Goal: Task Accomplishment & Management: Complete application form

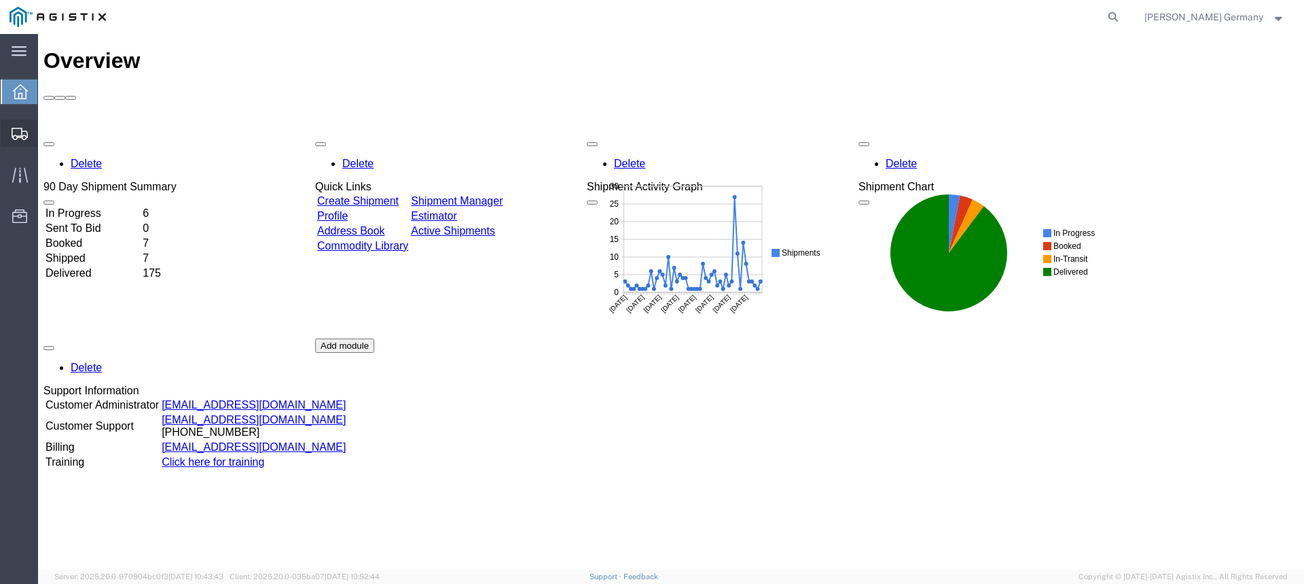
click at [0, 0] on span "Create Shipment" at bounding box center [0, 0] width 0 height 0
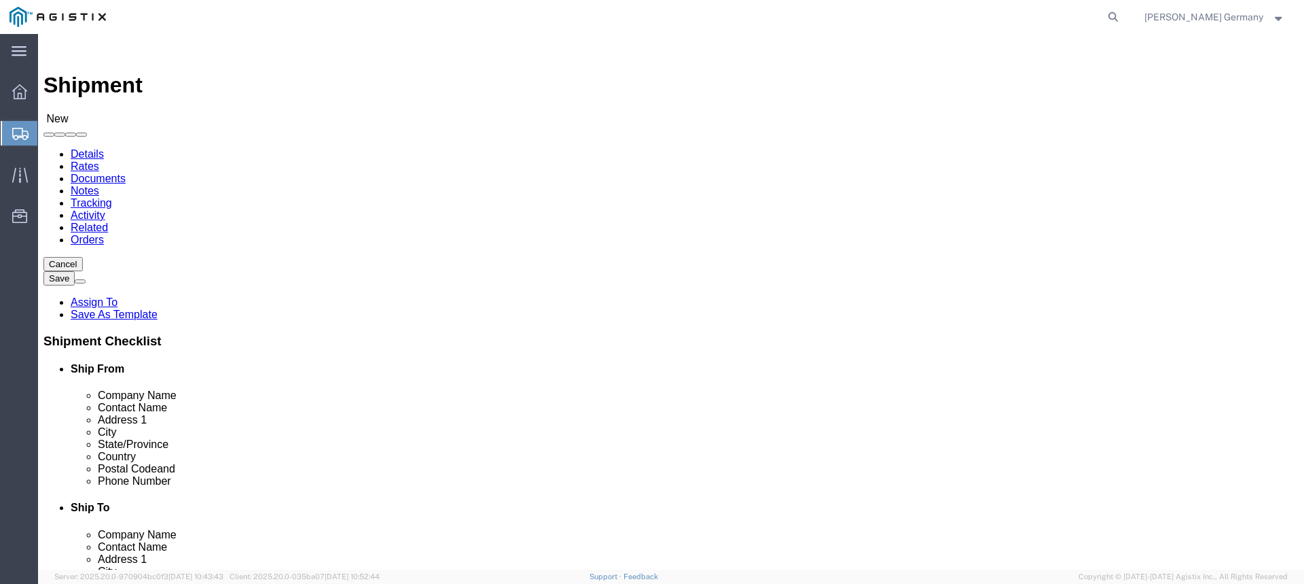
select select
click select "Select PG&E Valmont Industries Inc"
select select "9596"
click select "Select PG&E Valmont Industries Inc"
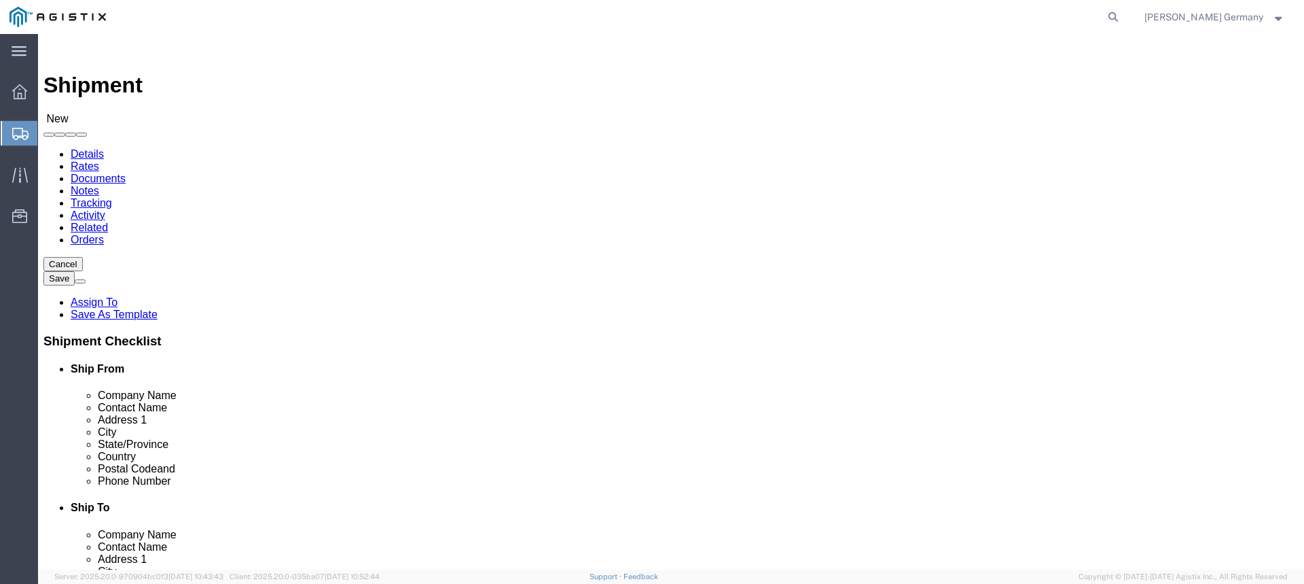
select select
click select "Select All Others Fremont DC Fresno DC Wheatland DC"
select select "23082"
click select "Select All Others Fremont DC Fresno DC Wheatland DC"
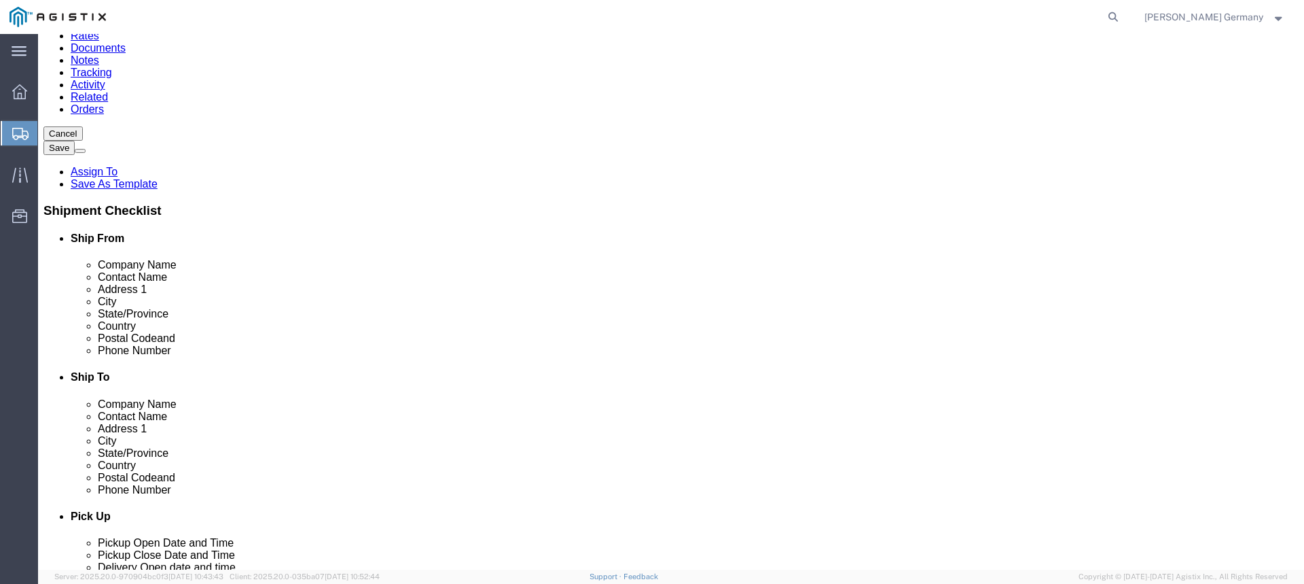
scroll to position [136, 0]
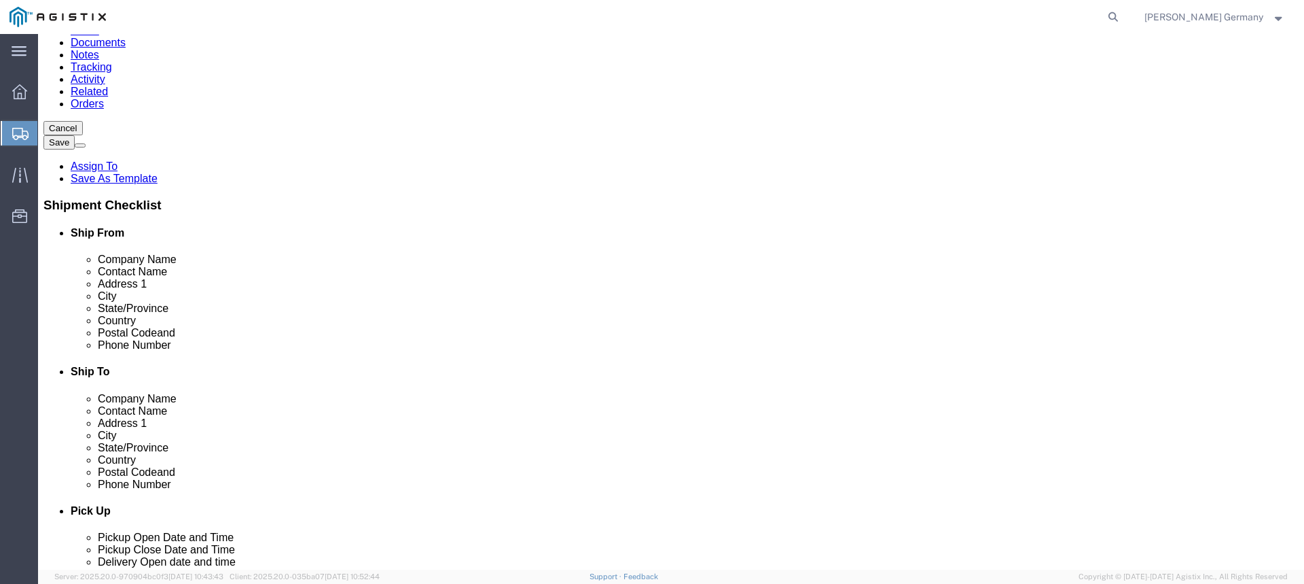
click input "text"
type input "c"
type input "Claremore"
click p "- VALMONT/NEWMARK - (JJ BIGHORSE) 6492 TOWER LANE, CLAREMORE, OK, 74017, US"
select select "OK"
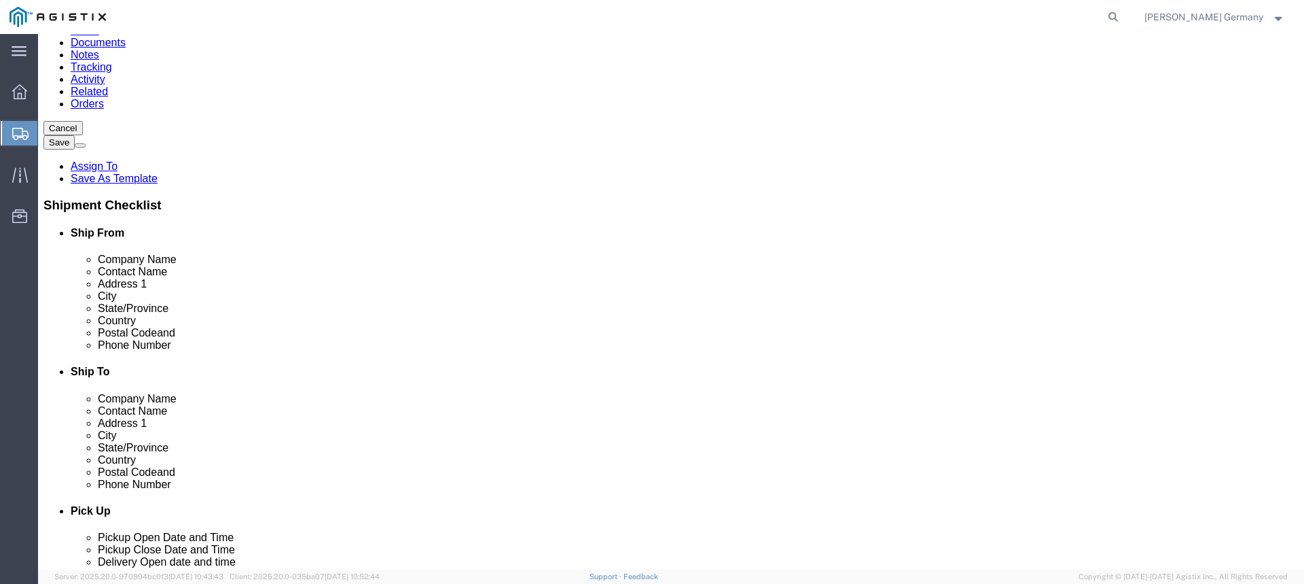
type input "CLAREMORE"
click input "text"
type input "oroville"
click p "- PACIFIC GAS & ELECTRIC - (SHIFFLETS) SHIFFLETS POLE YARD, 2593 SOUTH 5TH AVE,…"
select select "CA"
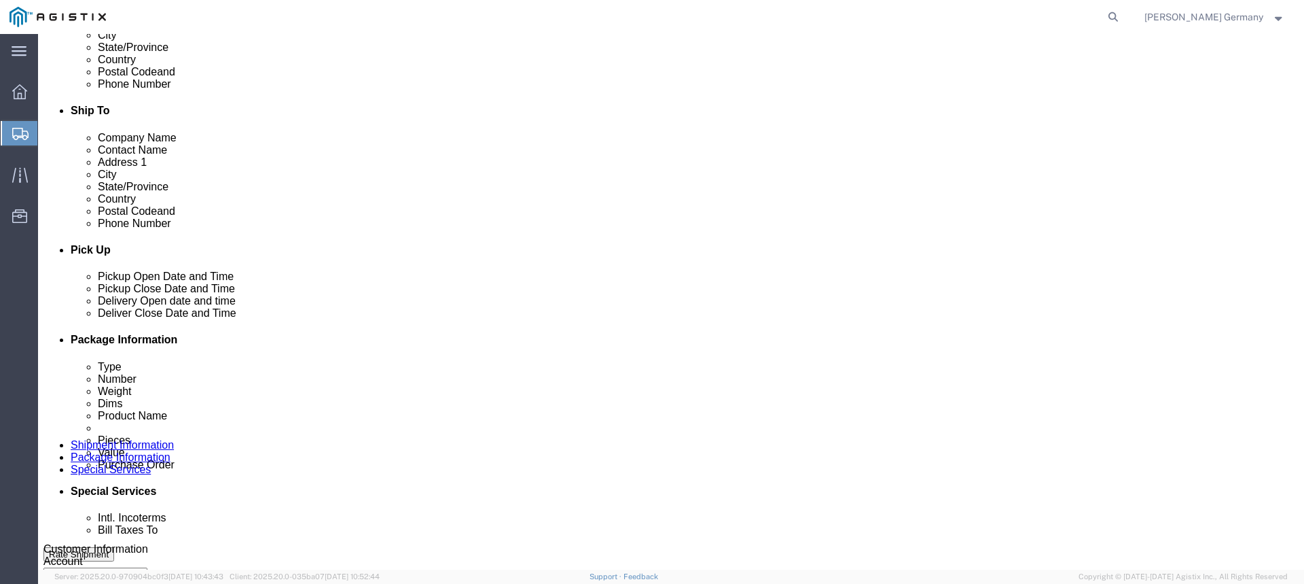
scroll to position [476, 0]
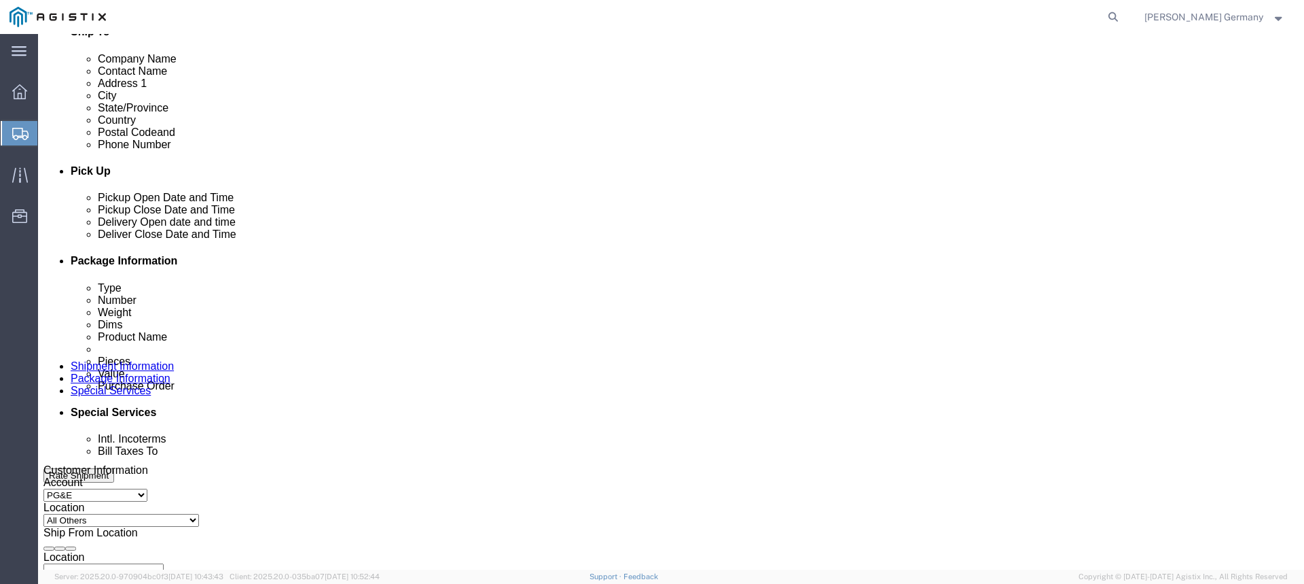
type input "OROVILLE"
click div "Oct 02 2025 11:00 AM"
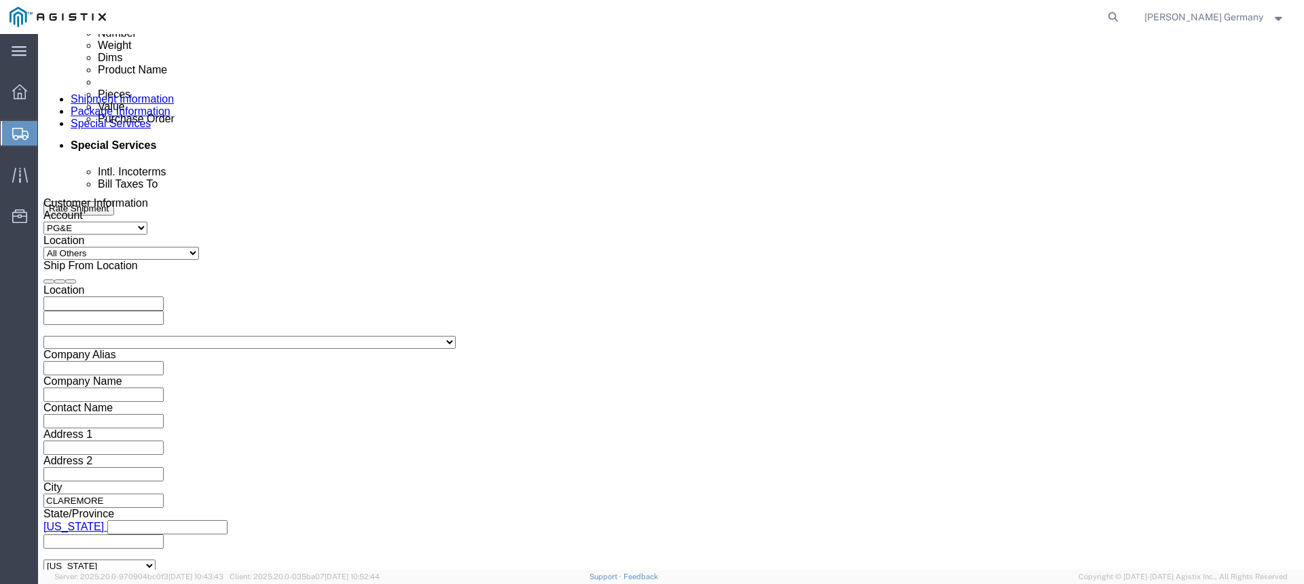
click input "11:00 AM"
click input "2:00 AM"
type input "2:00 PM"
click button "Apply"
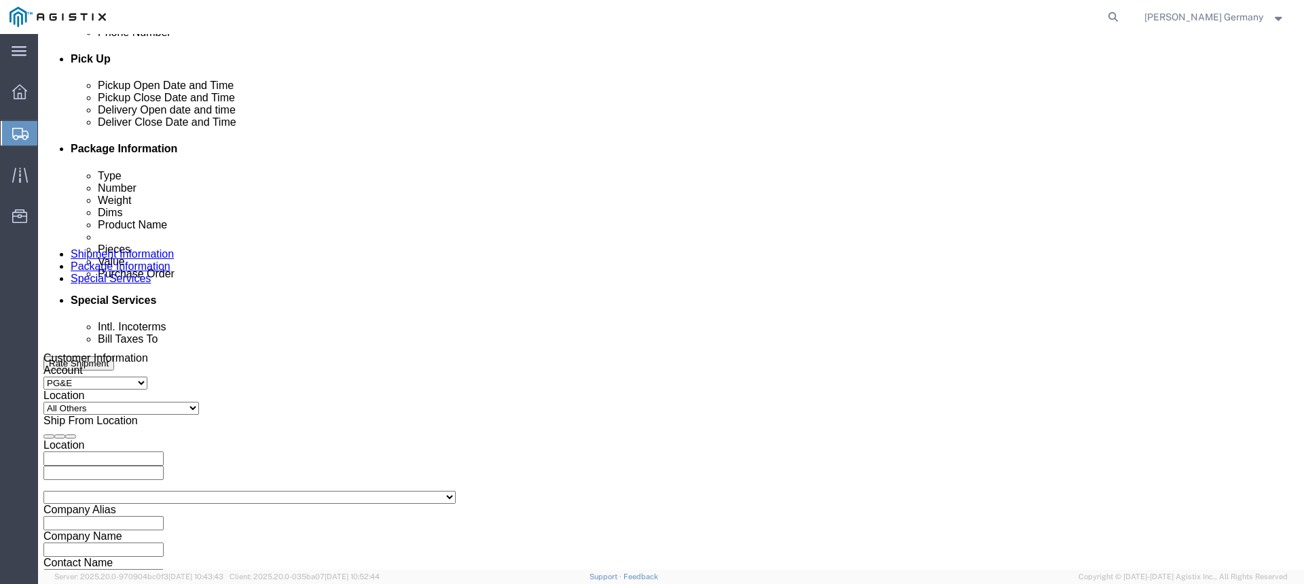
scroll to position [539, 0]
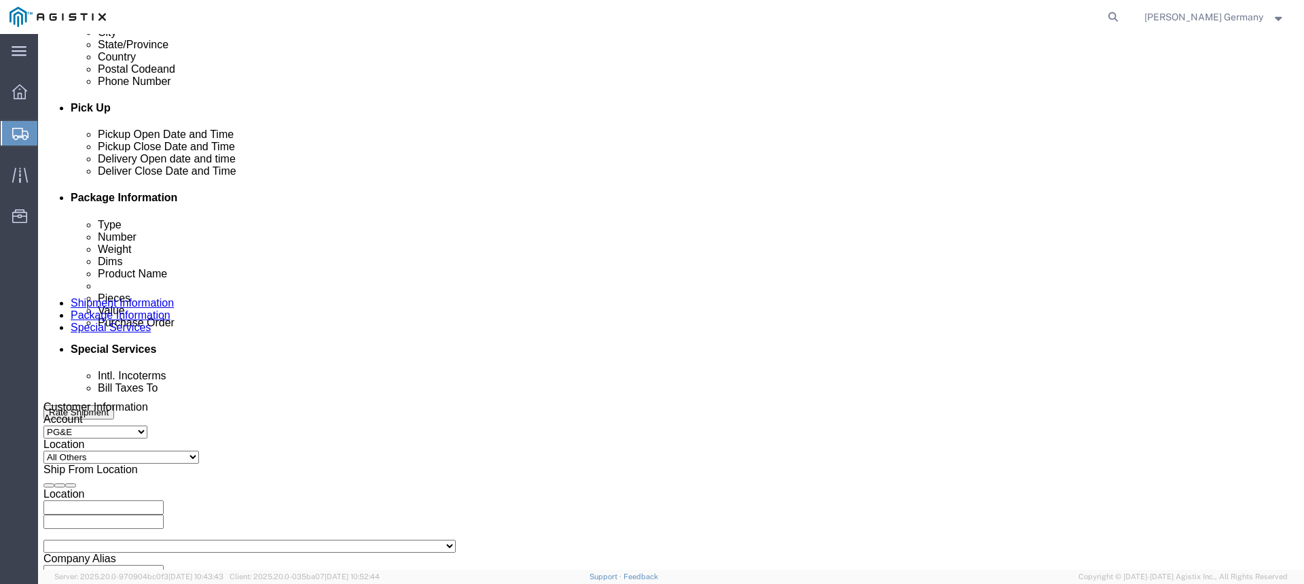
click div
click input "3:00 PM"
type input "8:00 AM"
click button "Apply"
click div
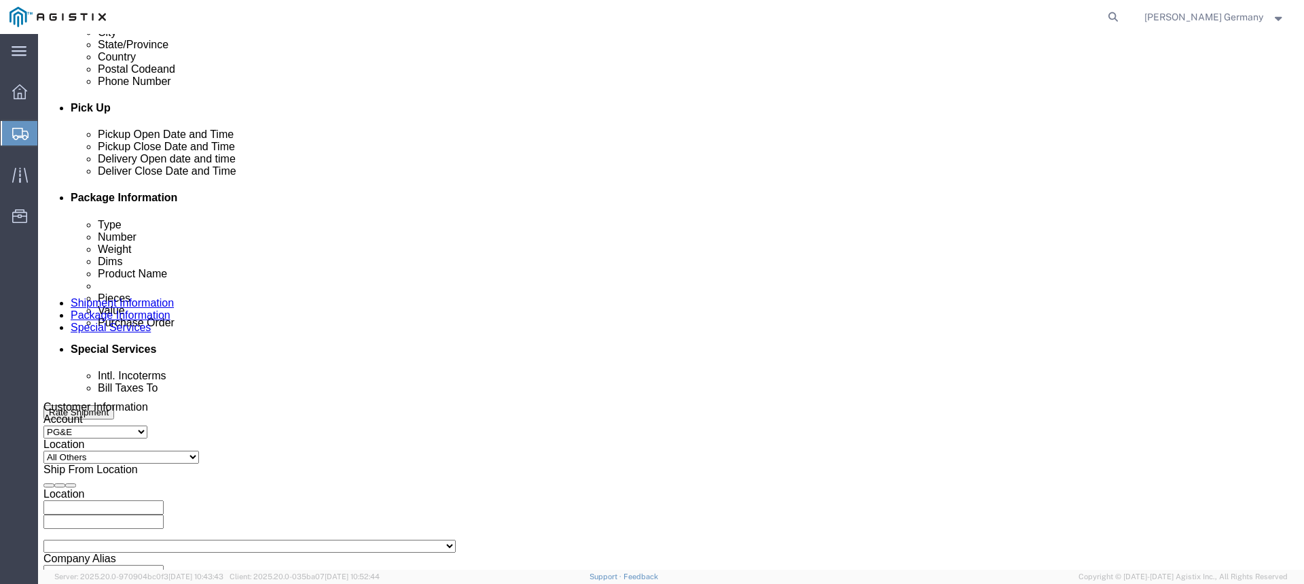
click input "9:00 PM"
type input "2:00 PM"
click button "Apply"
click input "text"
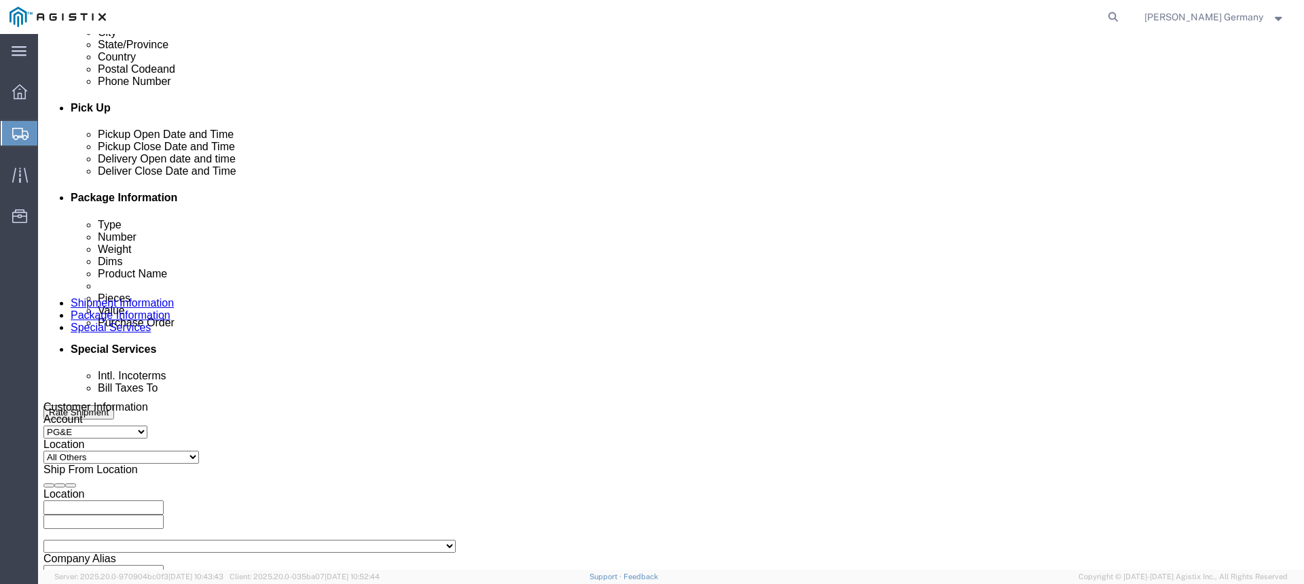
paste input "2701174332"
type input "2701174332"
click select "Select Account Type Activity ID Airline Appointment Number ASN Batch Request # …"
select select "BOL"
click select "Select Account Type Activity ID Airline Appointment Number ASN Batch Request # …"
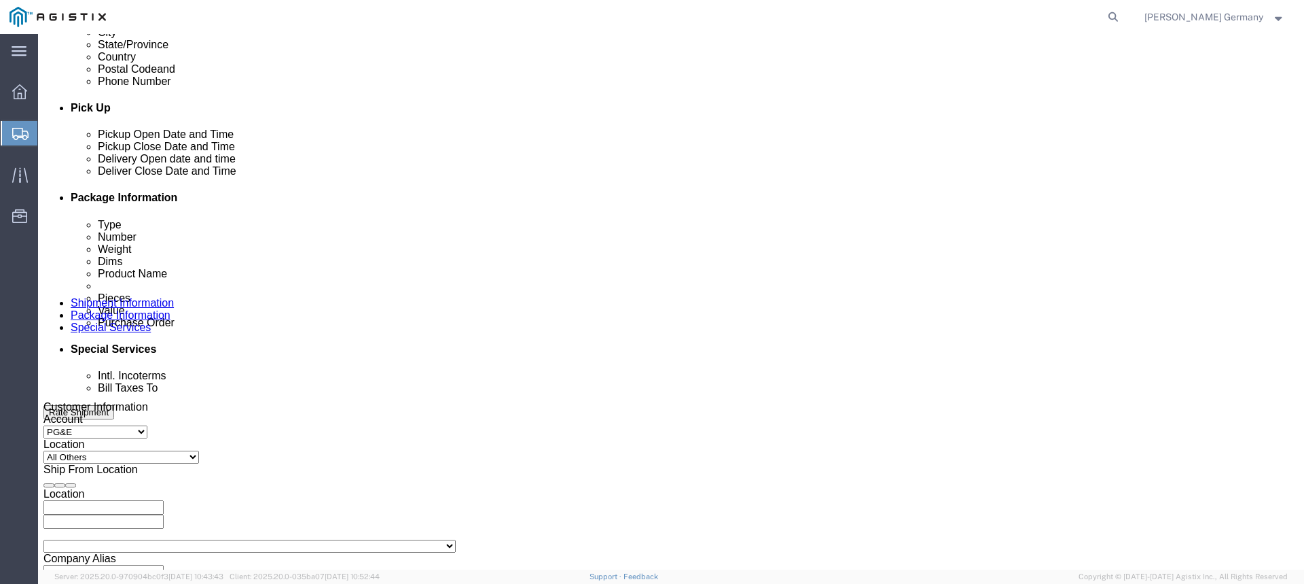
click input "text"
paste input "900251968"
type input "900251968"
click select "Select Account Type Activity ID Airline Appointment Number ASN Batch Request # …"
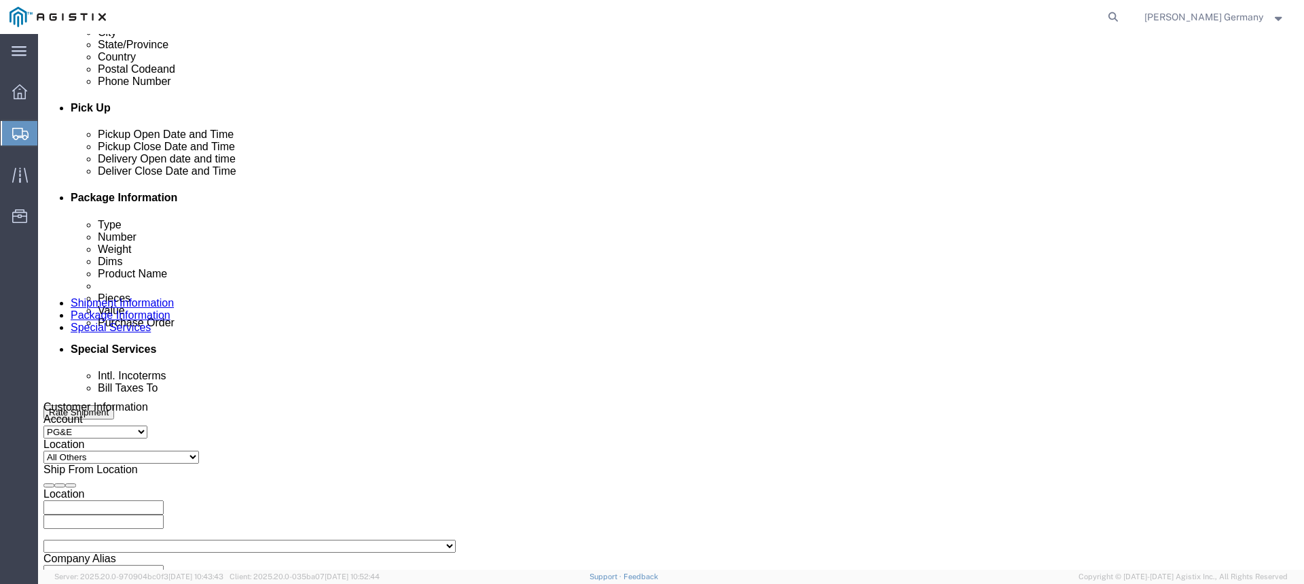
select select "ORDERNUM"
click select "Select Account Type Activity ID Airline Appointment Number ASN Batch Request # …"
click input "text"
paste input "636107-5-1"
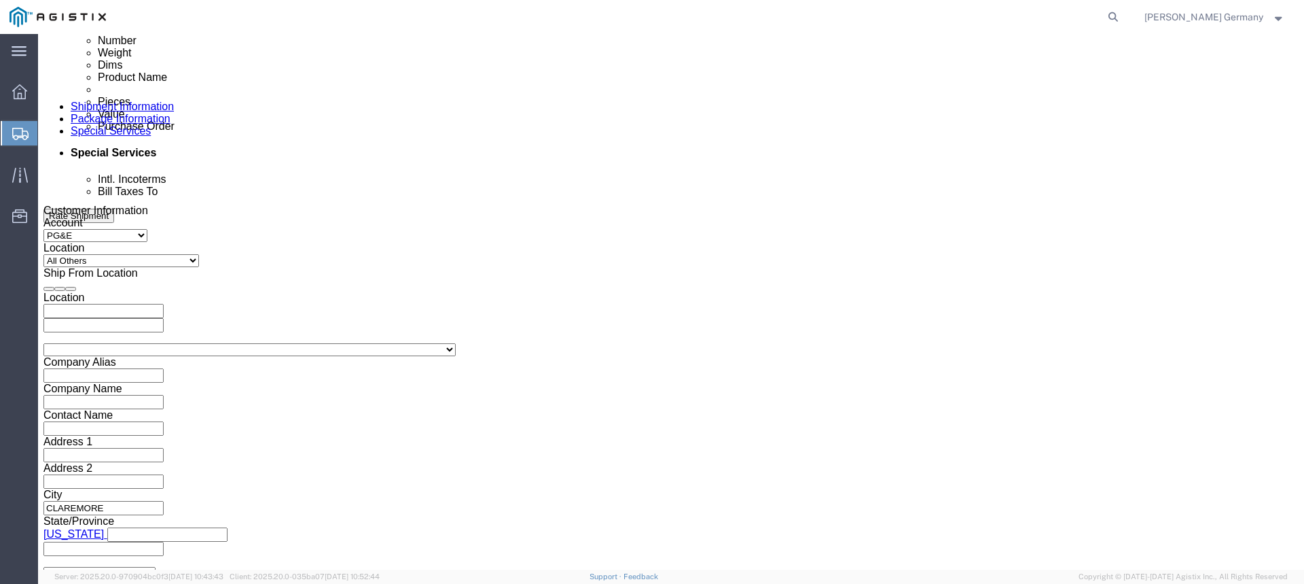
scroll to position [743, 0]
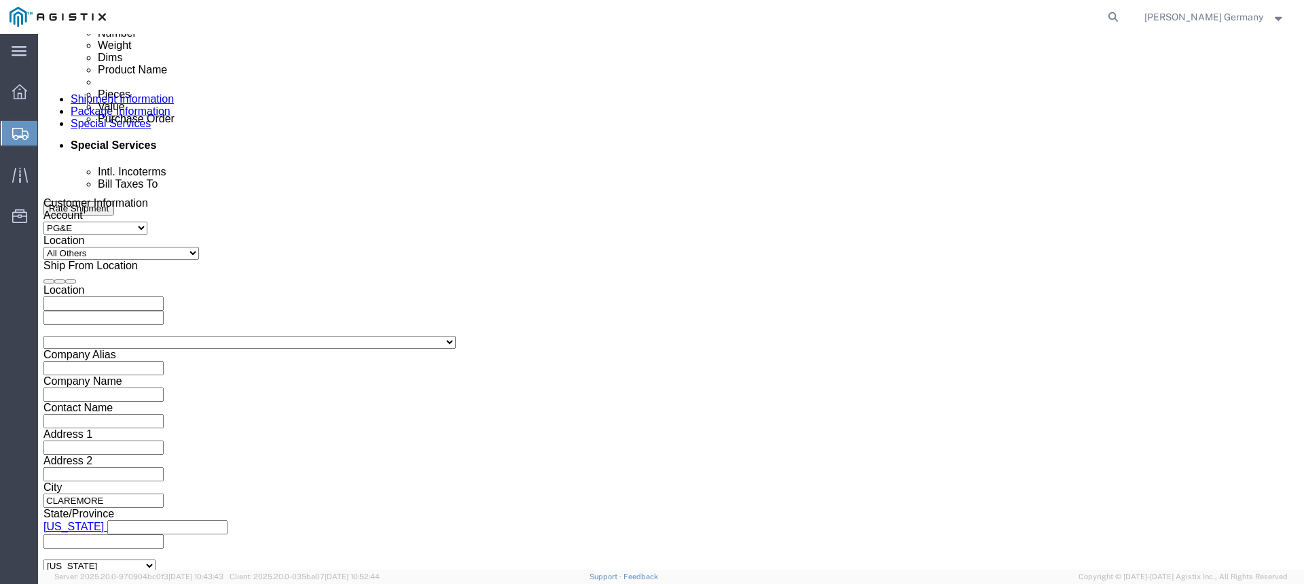
type input "636107-5-1,636107-1-1"
click select "Select Air Less than Truckload Multi-Leg Ocean Freight Rail Small Parcel Truckl…"
select select "TL"
click select "Select Air Less than Truckload Multi-Leg Ocean Freight Rail Small Parcel Truckl…"
click select "Select 1-Ton (PSS) 10 Wheel 10 Yard Dump Truck 20 Yard Dump Truck Bobtail Botto…"
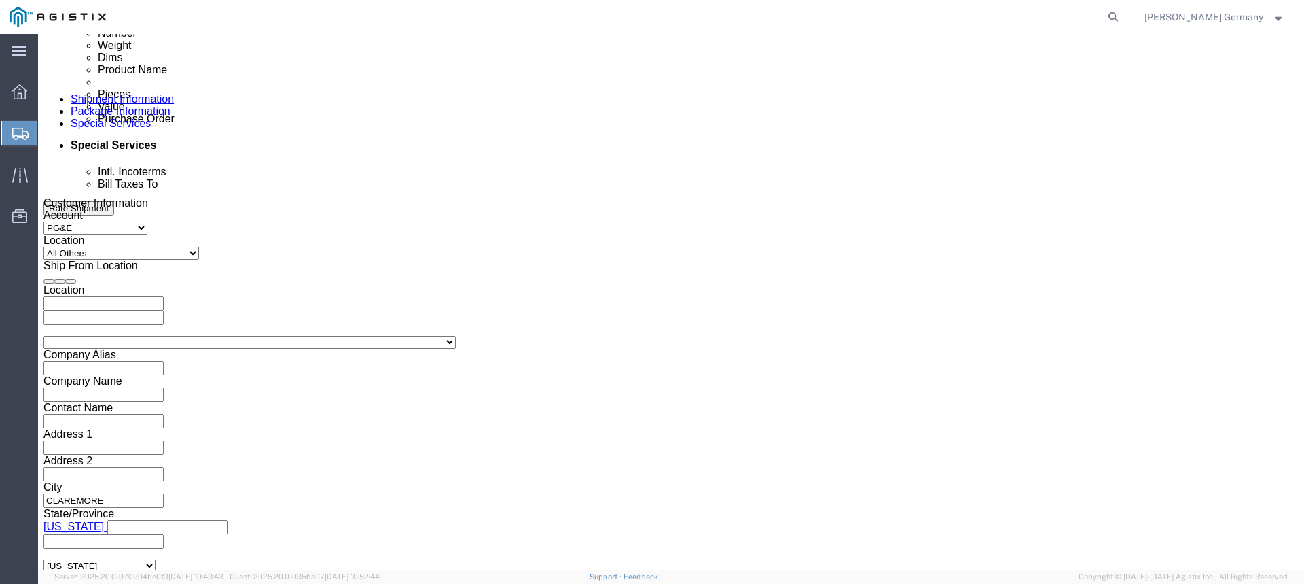
select select "FLBD"
click select "Select 1-Ton (PSS) 10 Wheel 10 Yard Dump Truck 20 Yard Dump Truck Bobtail Botto…"
click select "Select 35 Feet 20 Feet 28 Feet 53 Feet 40 Feet 48 Feet"
select select "53FT"
click select "Select 35 Feet 20 Feet 28 Feet 53 Feet 40 Feet 48 Feet"
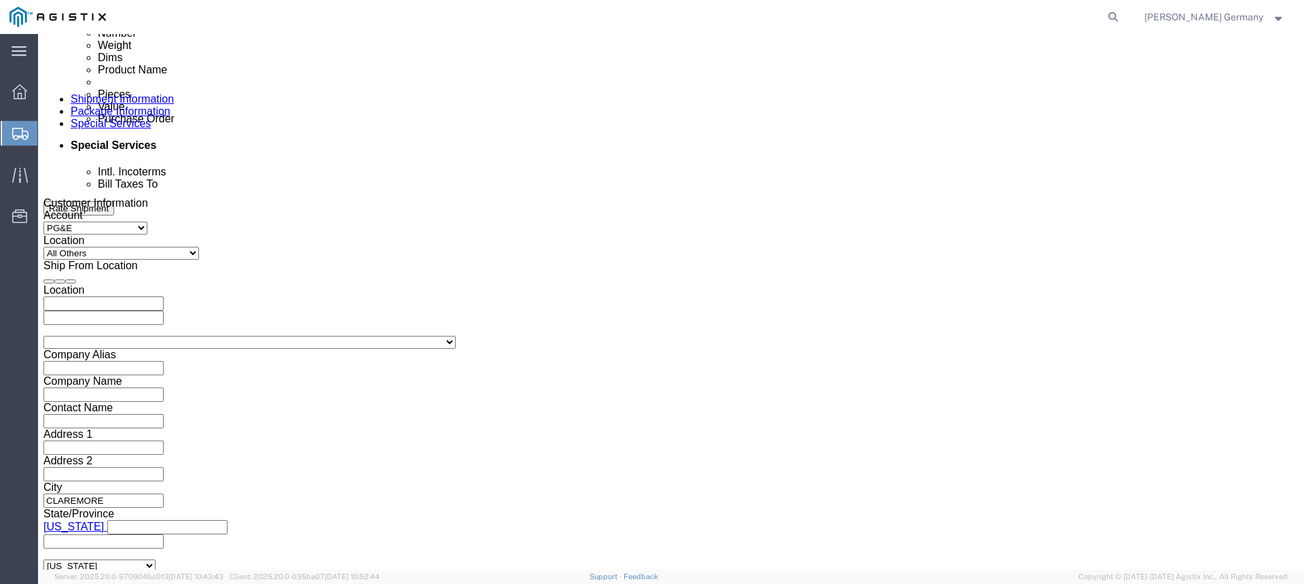
click button "Continue"
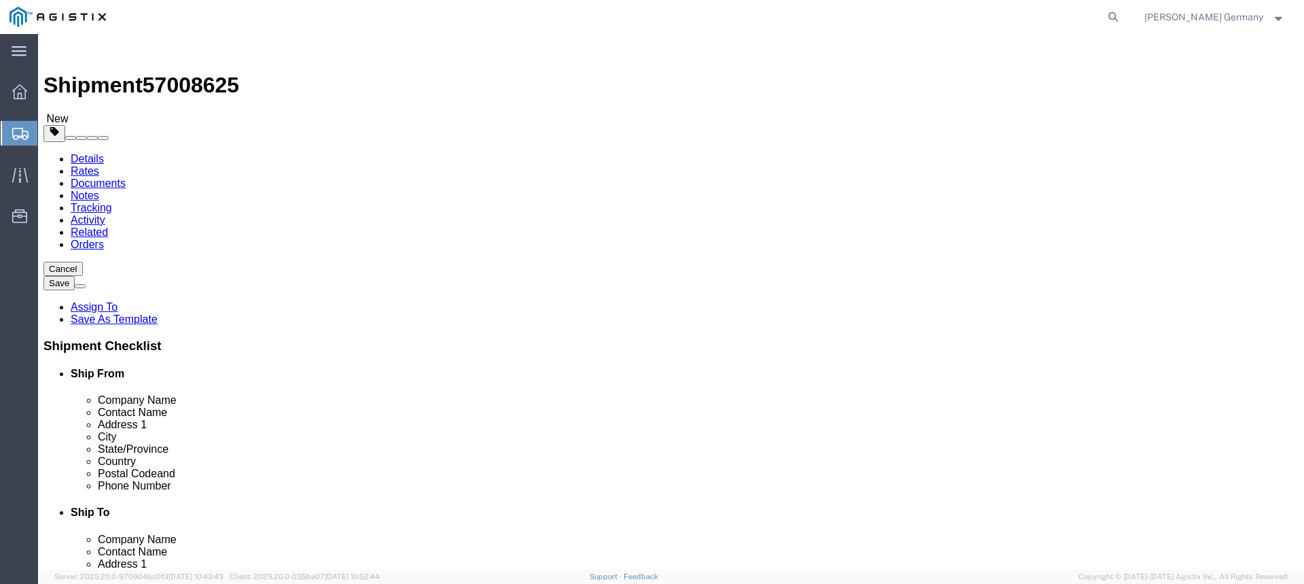
click select "Select Bulk Bundle(s) Cardboard Box(es) Carton(s) Crate(s) Drum(s) (Fiberboard)…"
select select "NKCR"
click select "Select Bulk Bundle(s) Cardboard Box(es) Carton(s) Crate(s) Drum(s) (Fiberboard)…"
click input "1"
type input "15"
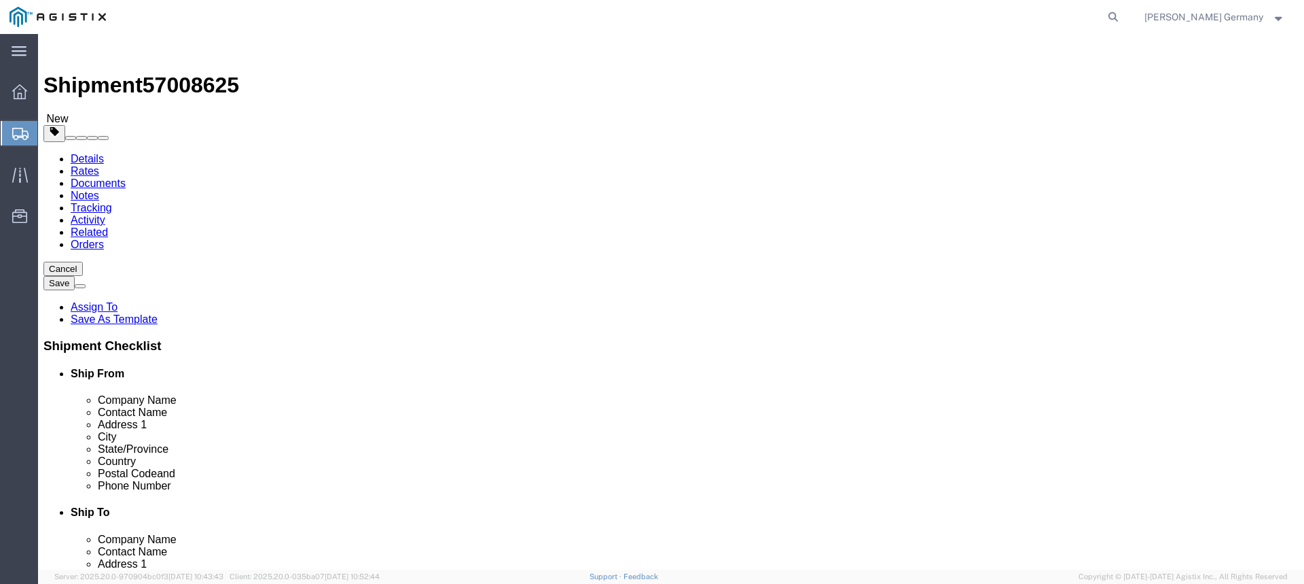
click select "Select cm ft in"
select select "FT"
click select "Select cm ft in"
click input "text"
type input "10"
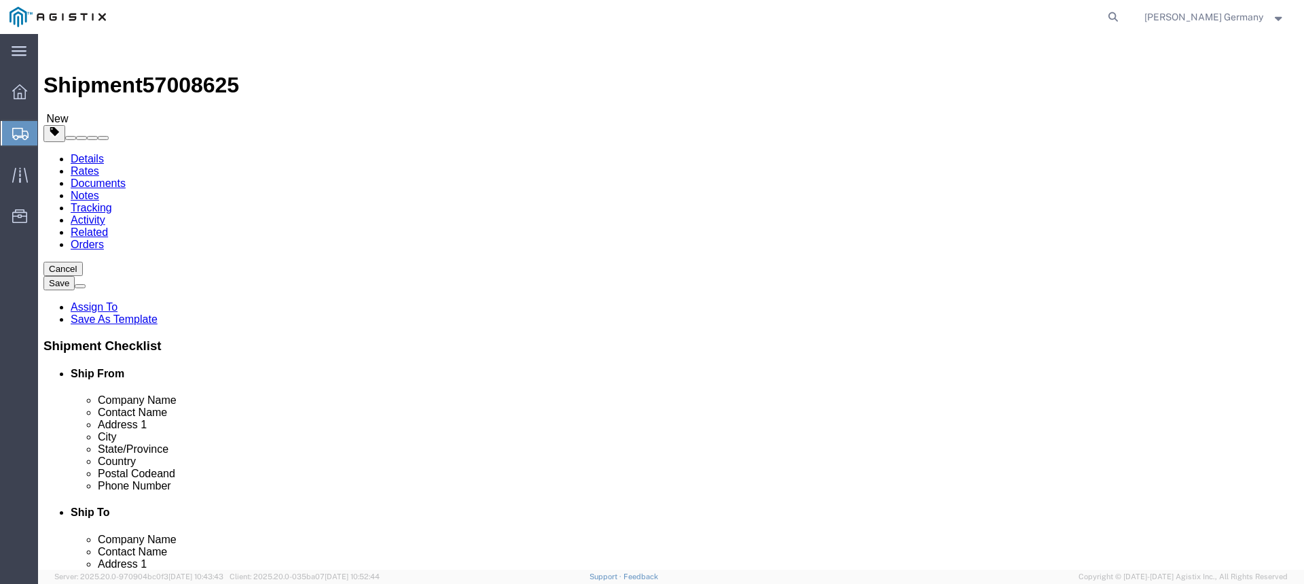
type input "3"
drag, startPoint x: 227, startPoint y: 311, endPoint x: 156, endPoint y: 322, distance: 72.2
click div "Weight 0.00 Select kgs lbs Ship. t°"
type input "7219"
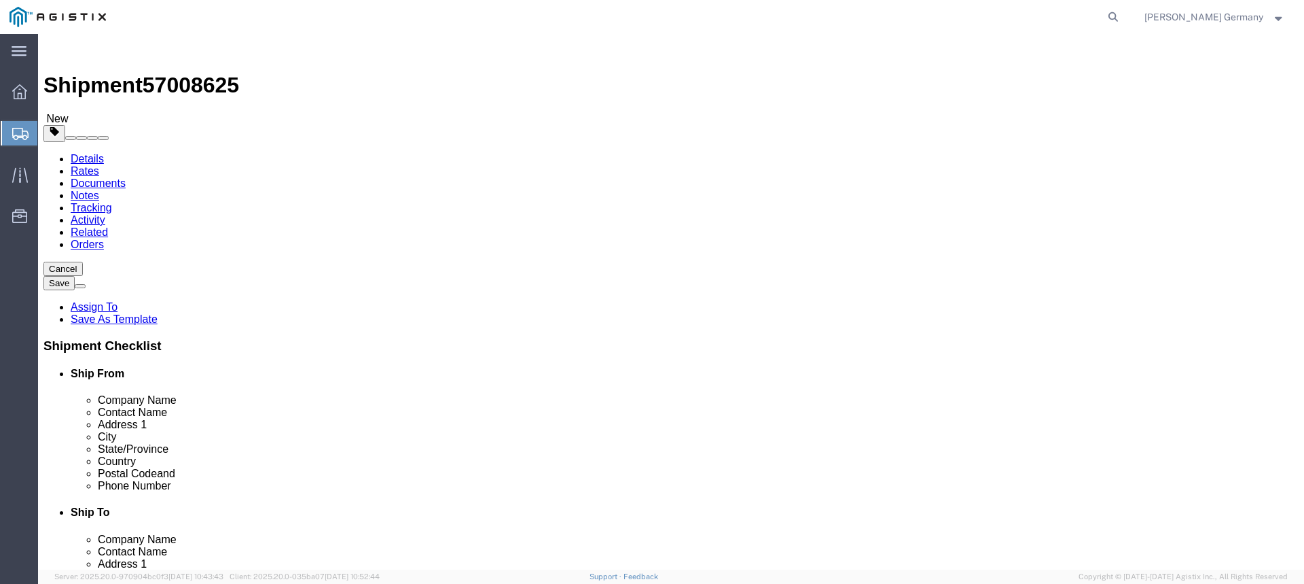
click link "Add Content"
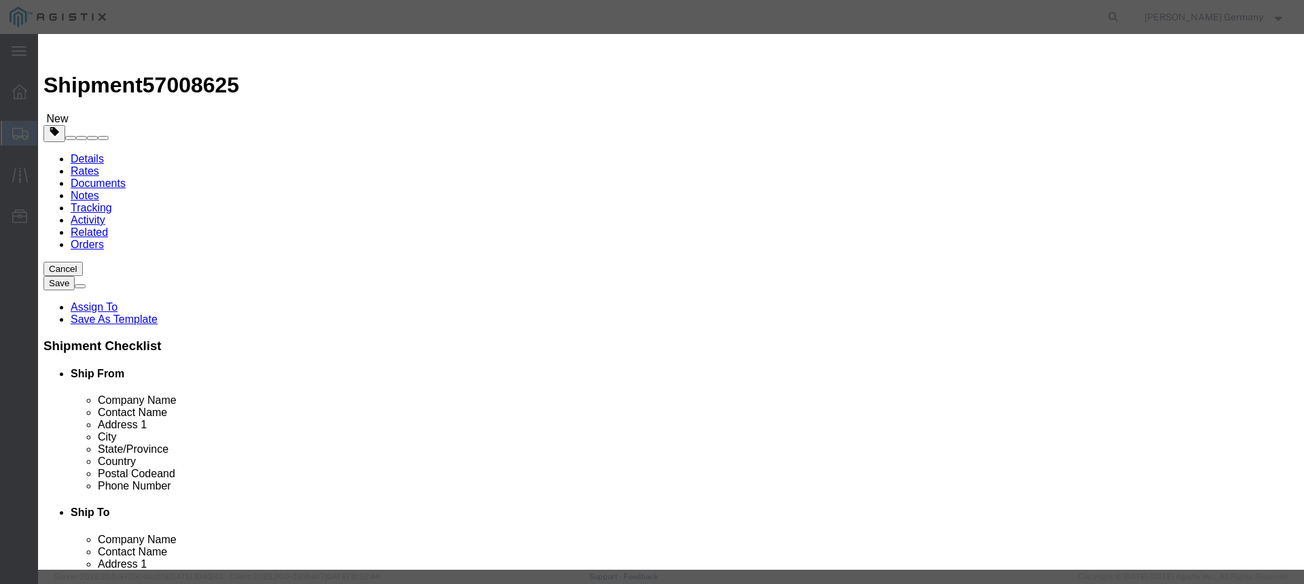
click input "text"
type input "Poles"
type input "15"
click div "Product Name Poles Pieces 15 Select Bag Barrels 100Board Feet Bottle Box Bliste…"
click input "text"
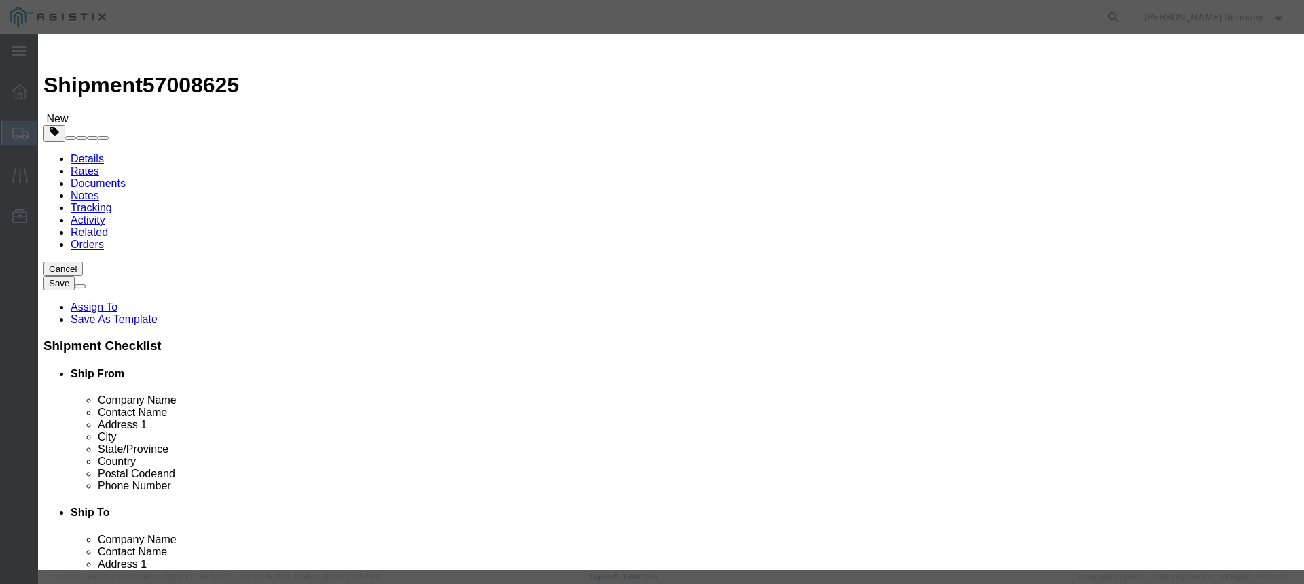
type input "1"
click button "Save & Close"
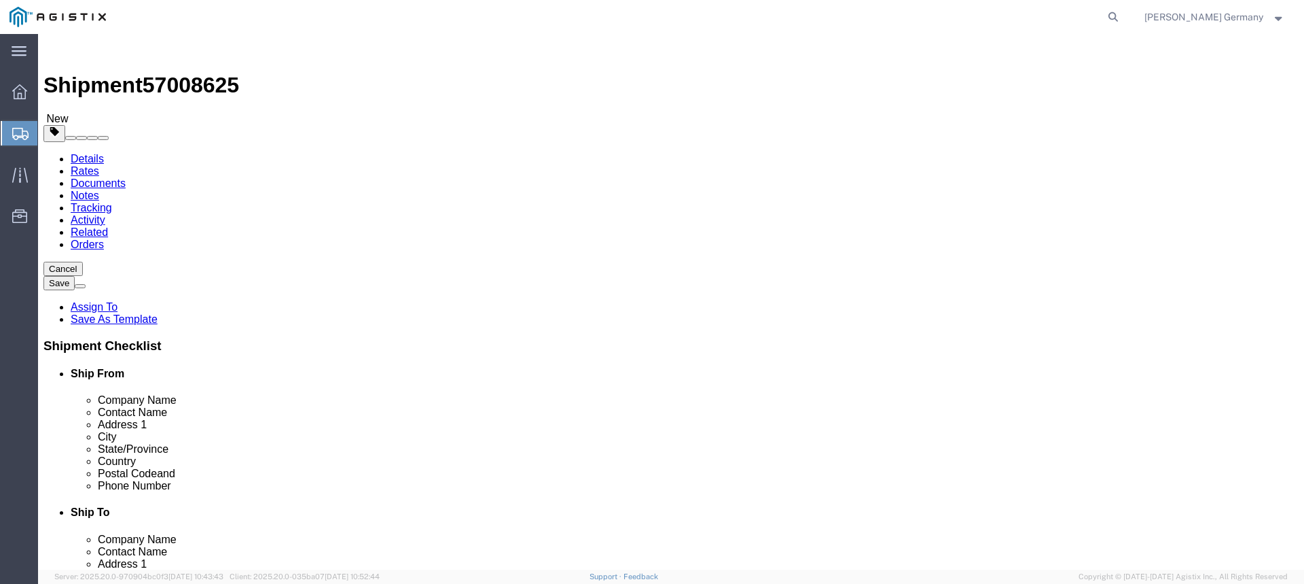
scroll to position [48, 0]
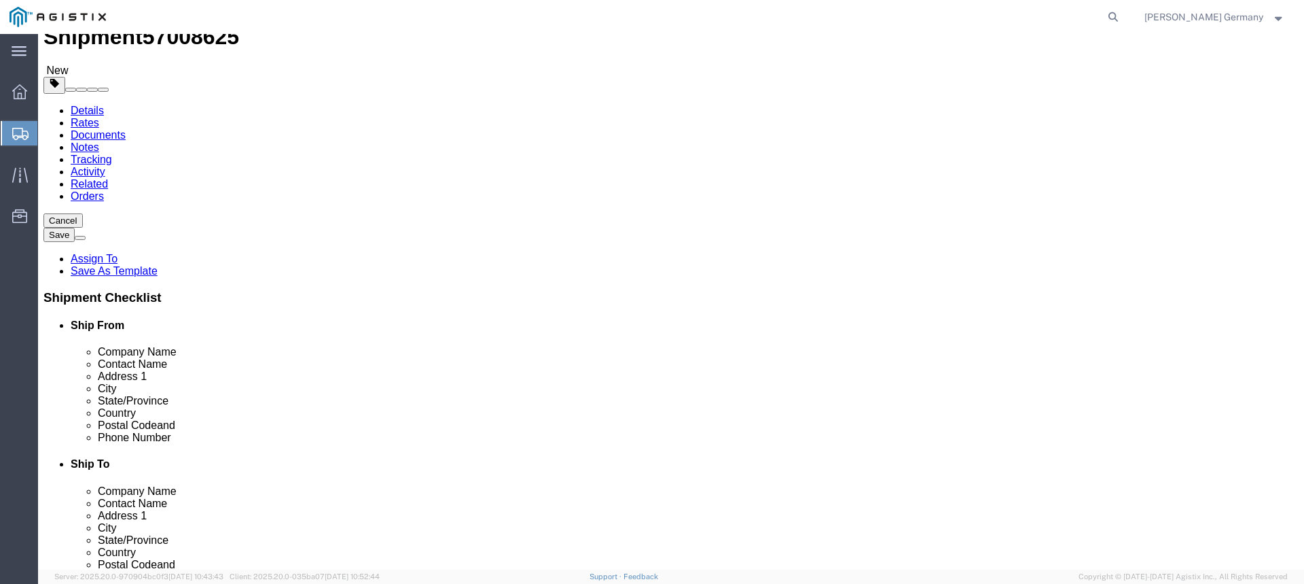
click button "Continue"
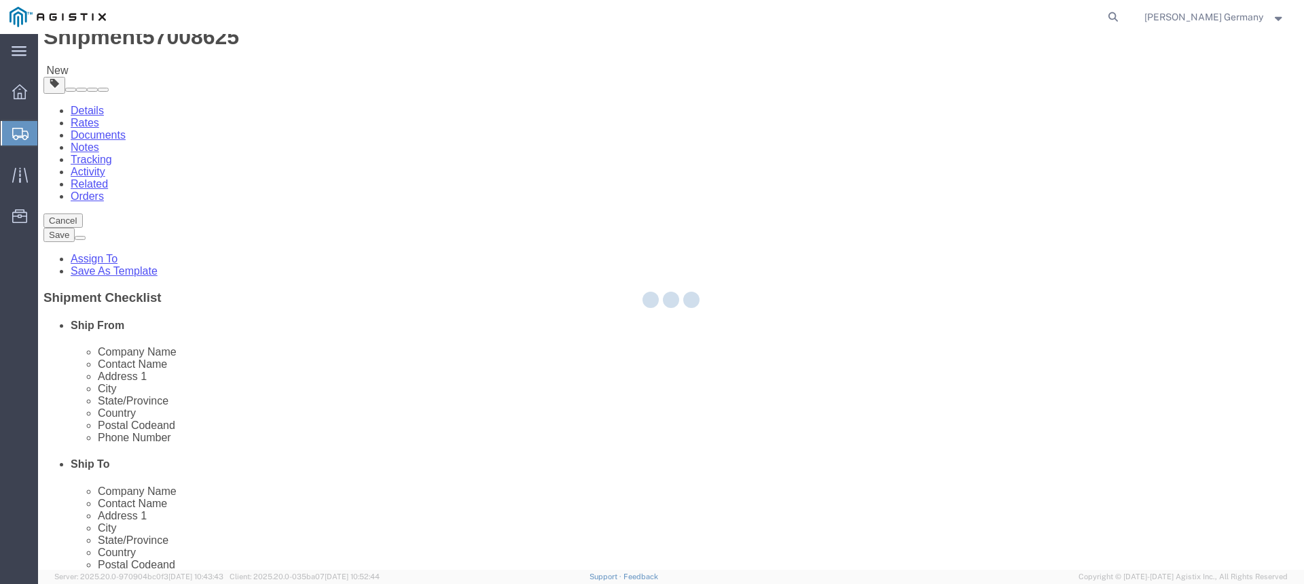
select select
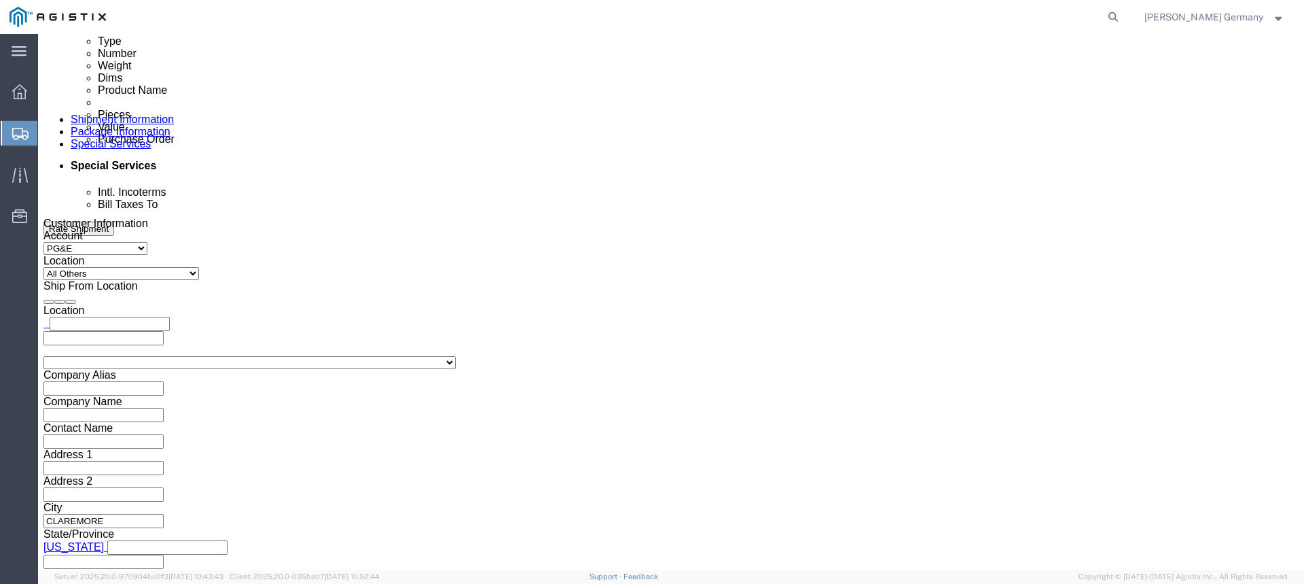
scroll to position [728, 0]
click input "text"
type input "courtney.germany@valmont.com"
click input "Include shipping documents"
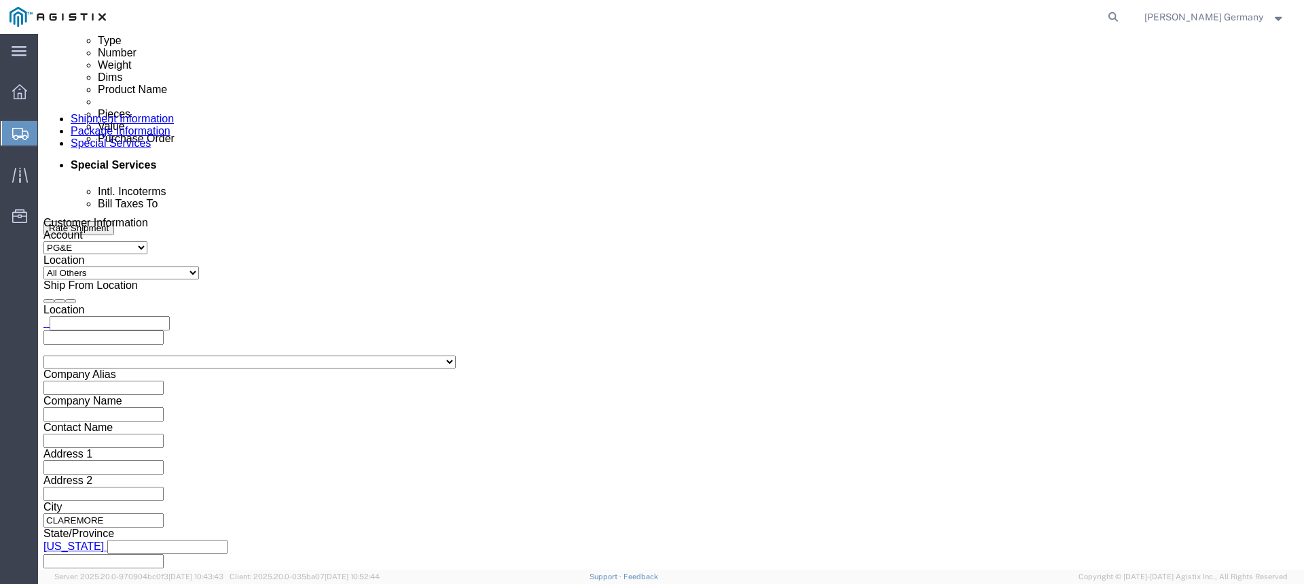
checkbox input "true"
click input "BOL"
checkbox input "true"
click input "Packing List"
checkbox input "true"
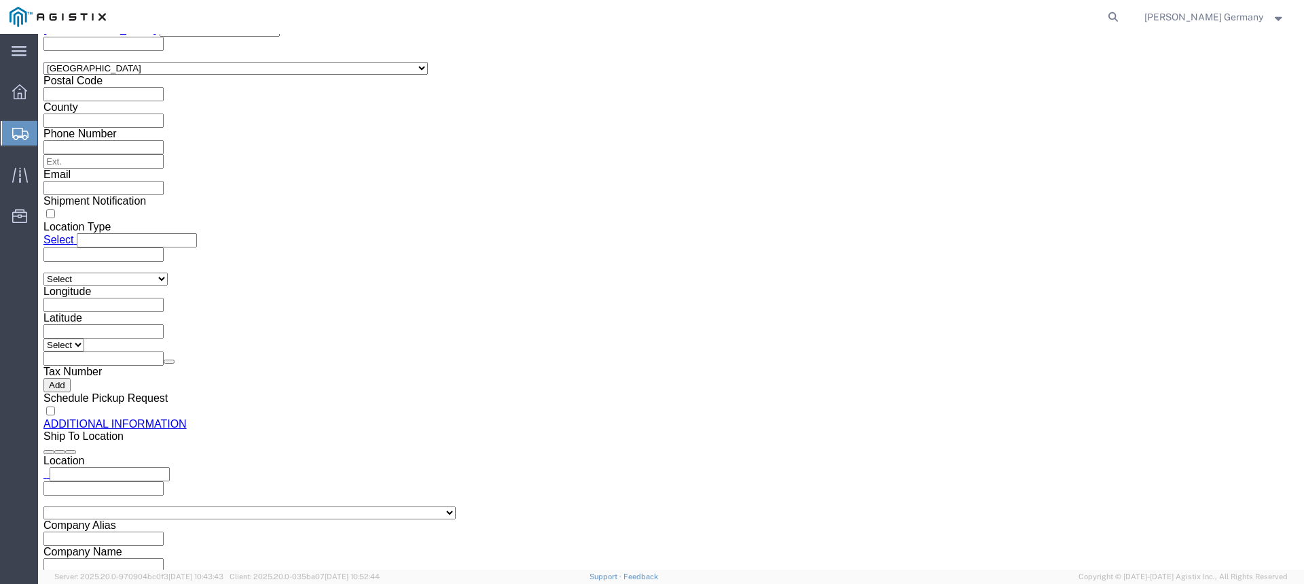
scroll to position [1311, 0]
click button "Add"
click button "Upload"
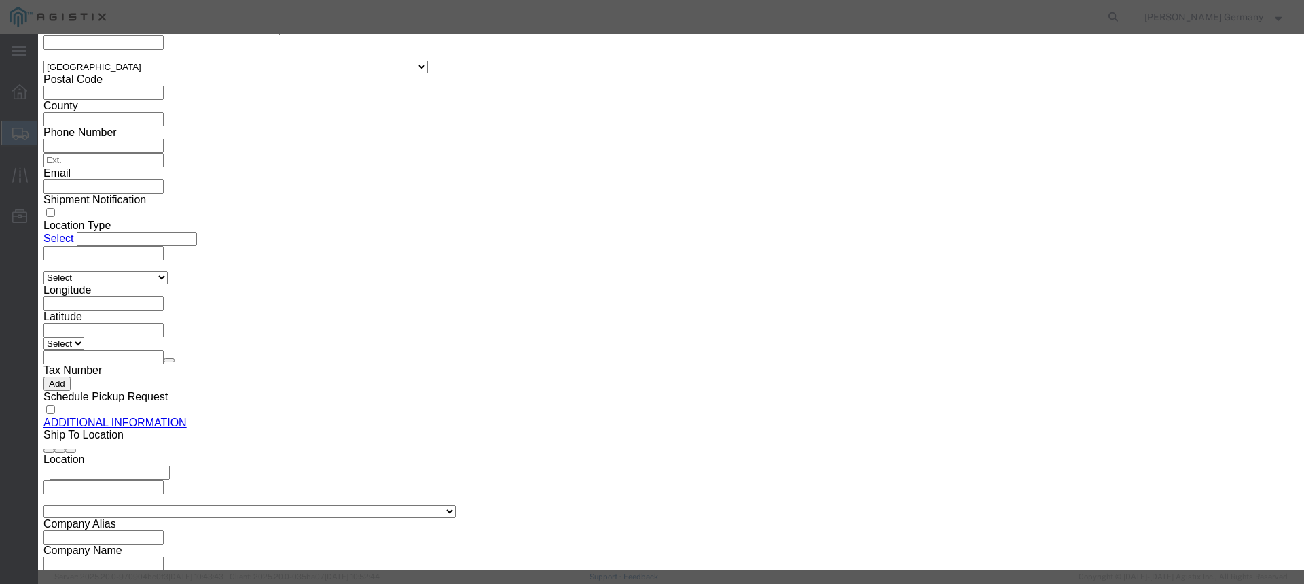
click button "Browse"
type input "C:\fakepath\900251968.pdf"
click button "Browse"
type input "C:\fakepath\BOL-900251968.pdf"
click button "Upload"
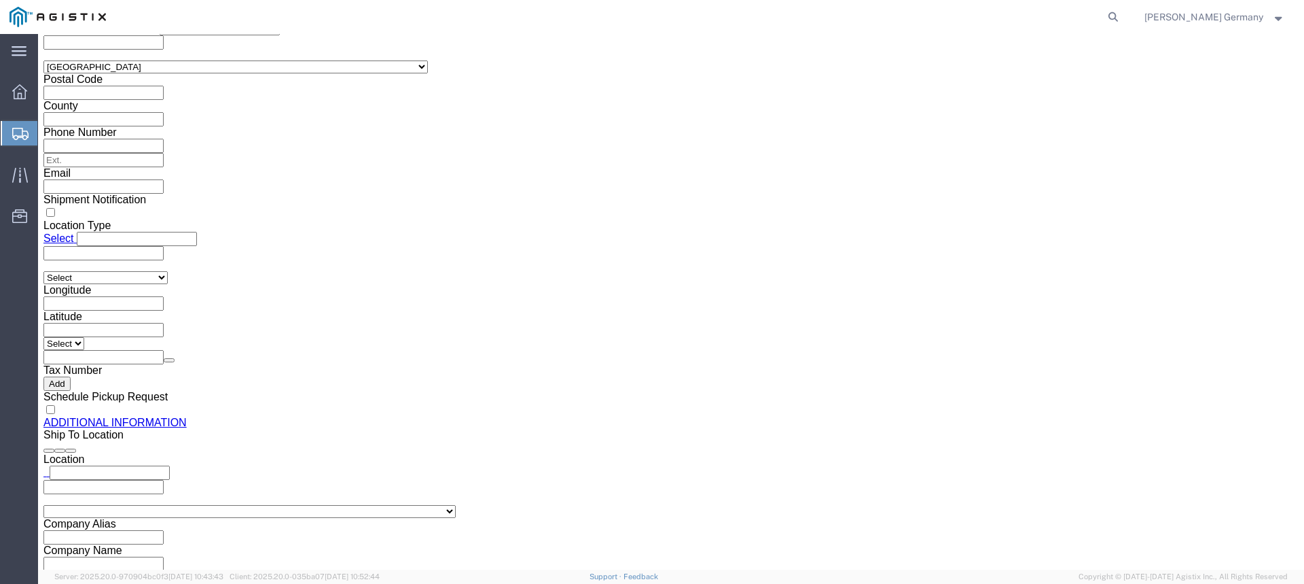
click button "Rate Shipment"
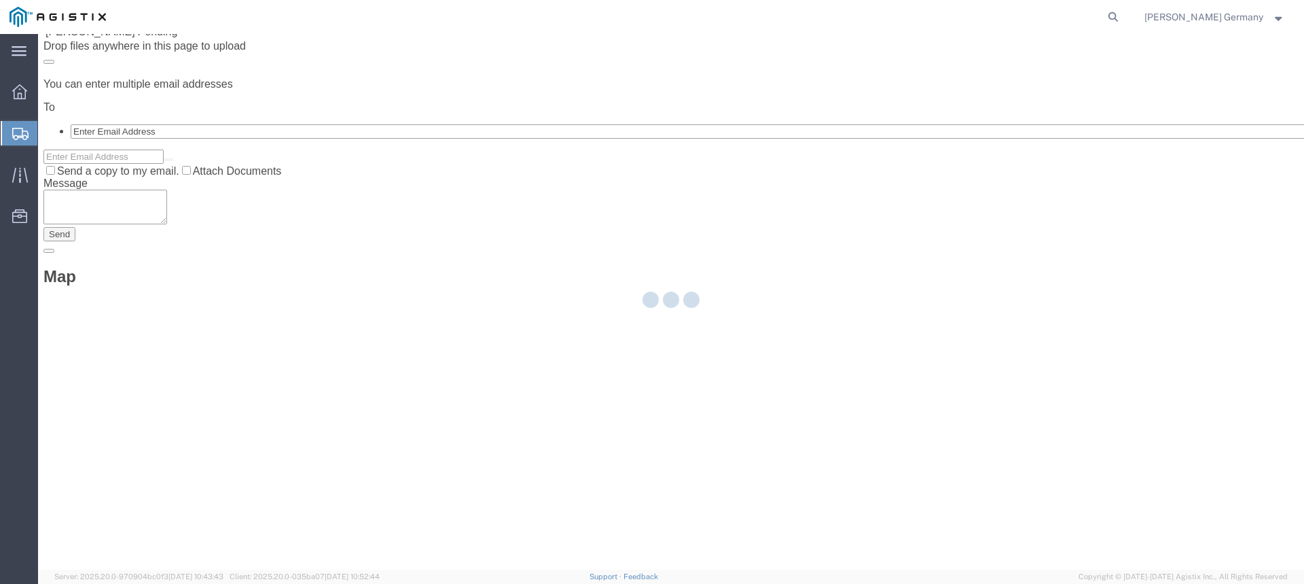
scroll to position [0, 0]
